Goal: Transaction & Acquisition: Purchase product/service

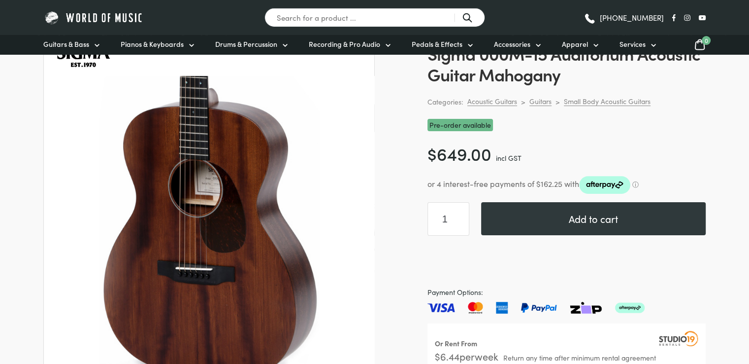
click at [210, 192] on img at bounding box center [209, 229] width 307 height 307
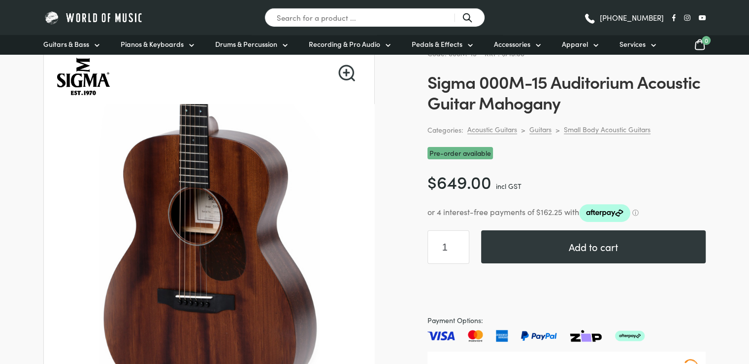
scroll to position [39, 0]
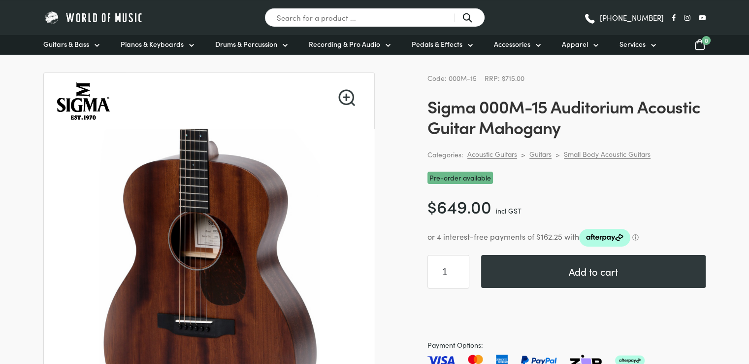
click at [453, 99] on h1 "Sigma 000M-15 Auditorium Acoustic Guitar Mahogany" at bounding box center [567, 116] width 278 height 41
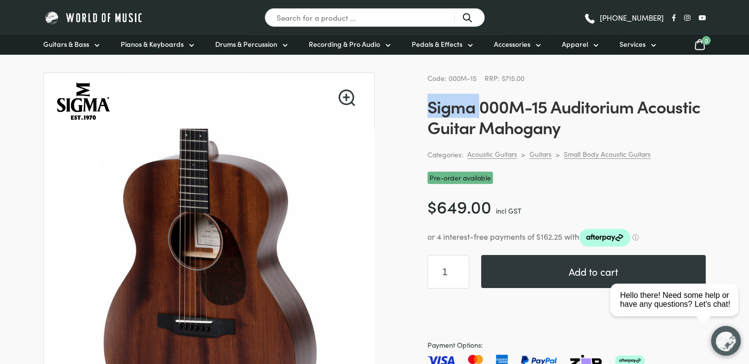
click at [453, 99] on h1 "Sigma 000M-15 Auditorium Acoustic Guitar Mahogany" at bounding box center [567, 116] width 278 height 41
